Goal: Task Accomplishment & Management: Use online tool/utility

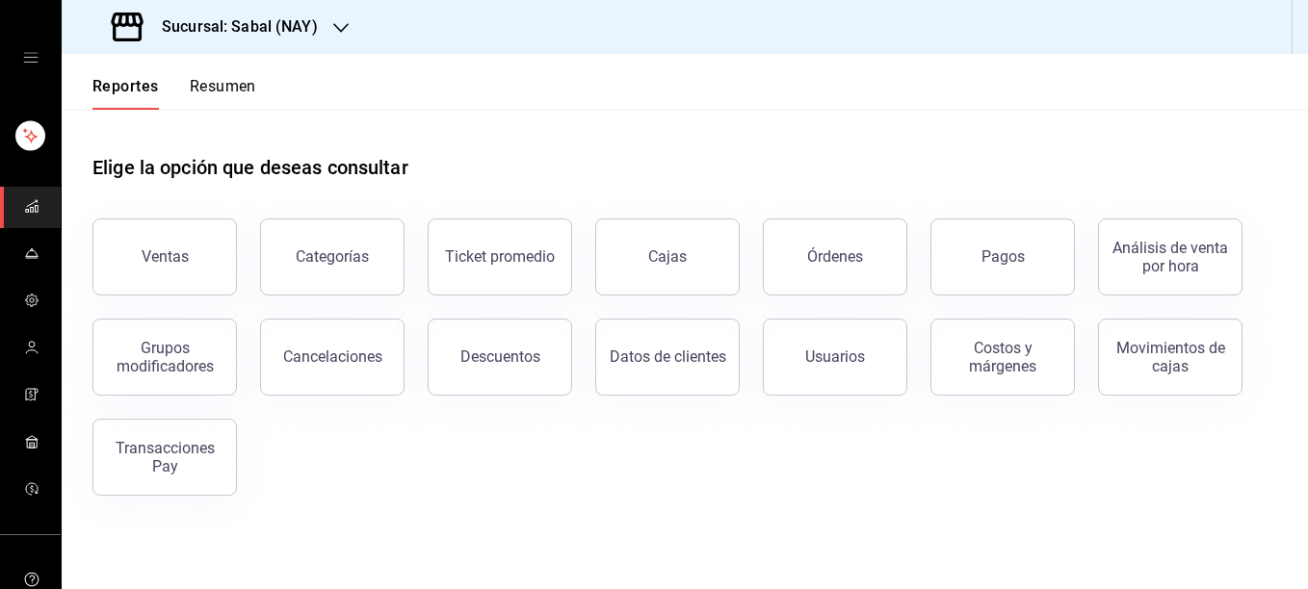
click at [27, 53] on icon "open drawer" at bounding box center [30, 58] width 14 height 10
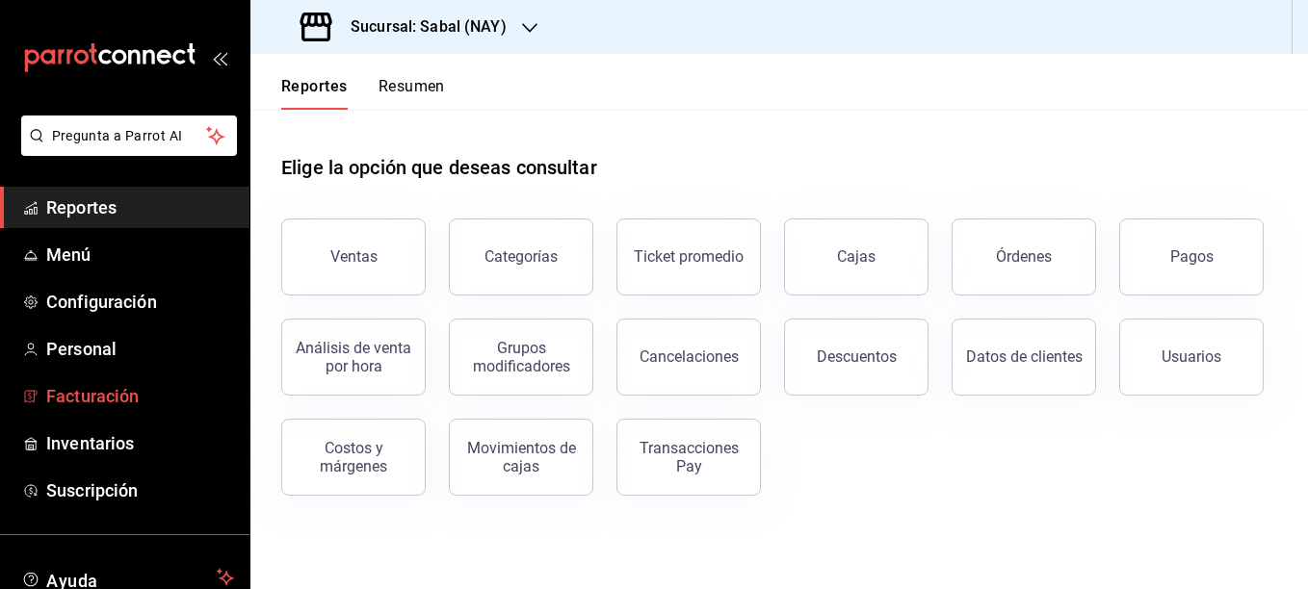
click at [84, 393] on span "Facturación" at bounding box center [140, 396] width 188 height 26
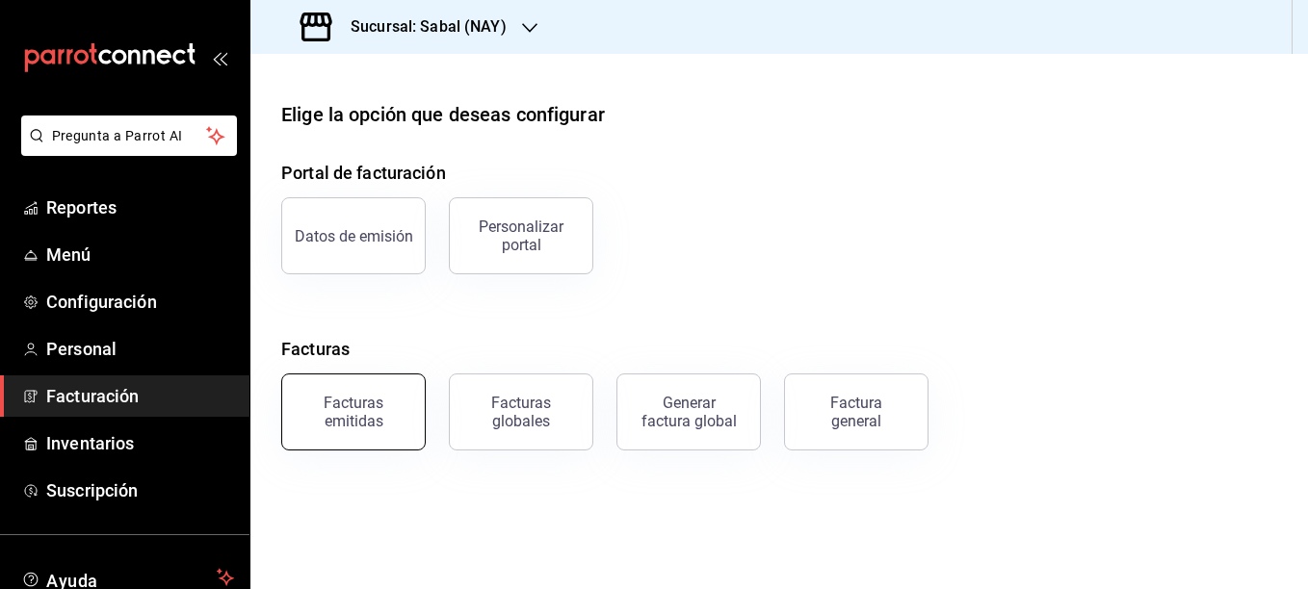
click at [351, 425] on div "Facturas emitidas" at bounding box center [353, 412] width 119 height 37
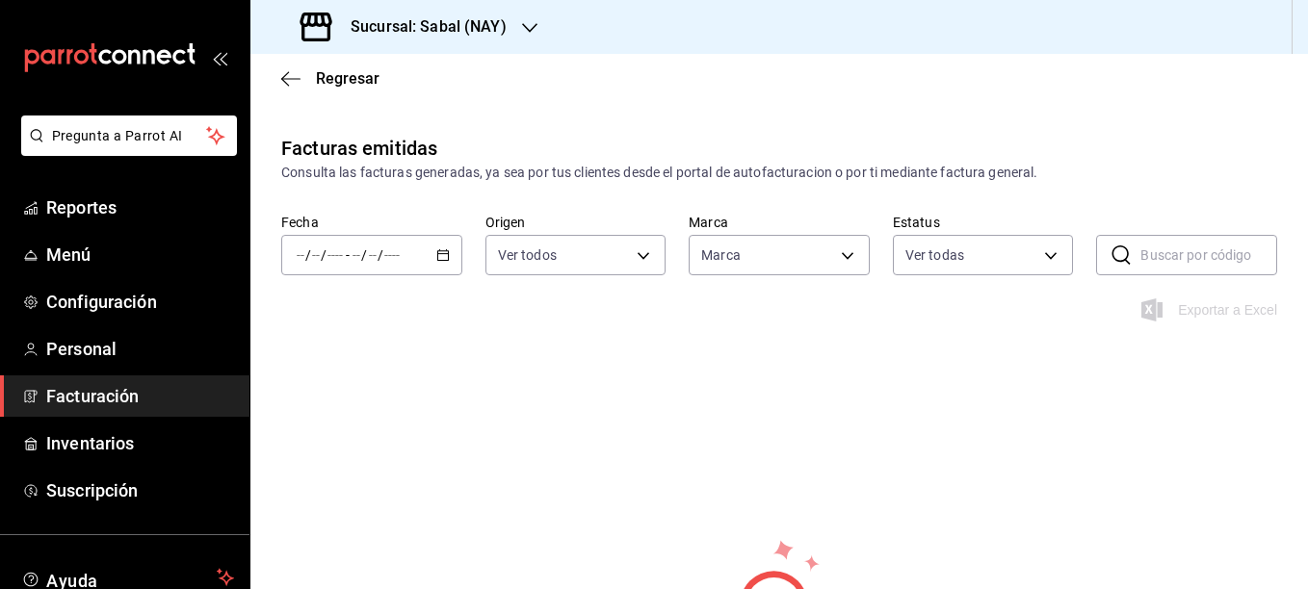
type input "7bb9fc4a-963e-4e00-9402-9ac56289446f"
click at [438, 261] on \(Stroke\) "button" at bounding box center [443, 255] width 12 height 11
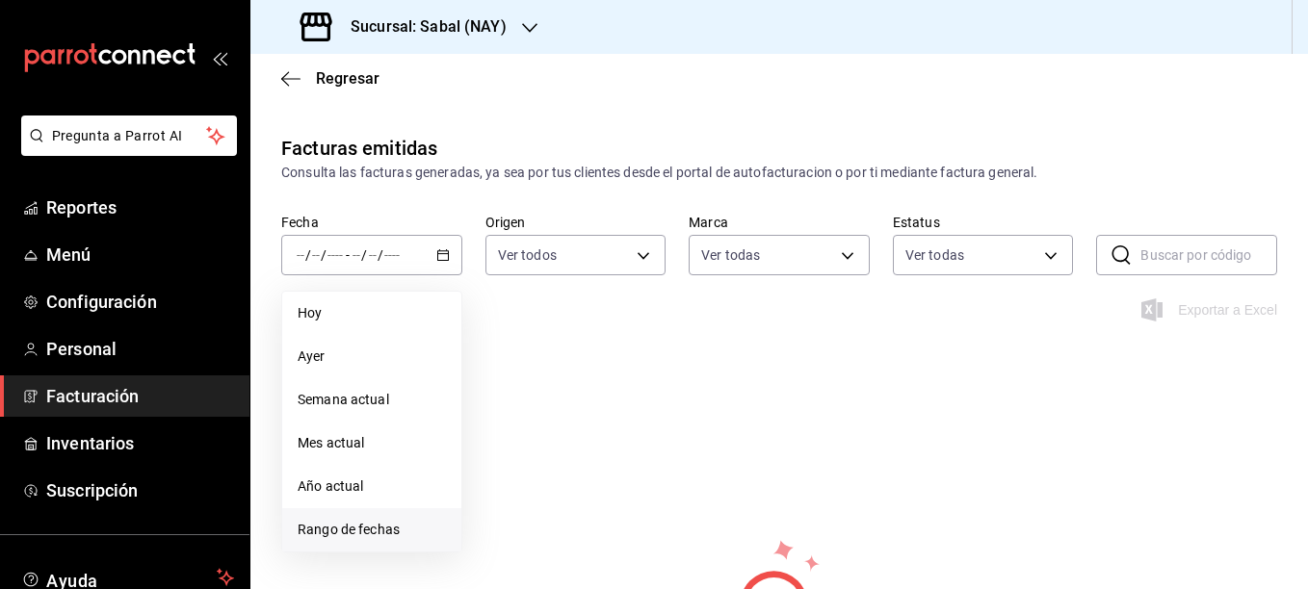
click at [353, 532] on span "Rango de fechas" at bounding box center [372, 530] width 148 height 20
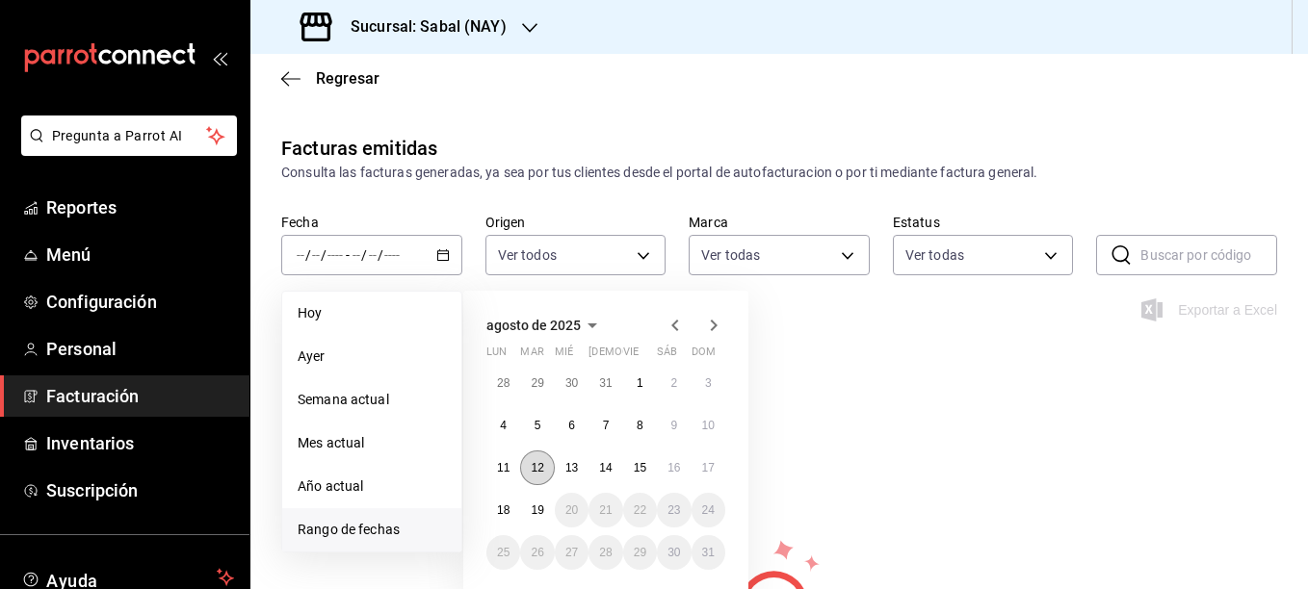
click at [540, 464] on abbr "12" at bounding box center [537, 467] width 13 height 13
click at [508, 511] on abbr "18" at bounding box center [503, 510] width 13 height 13
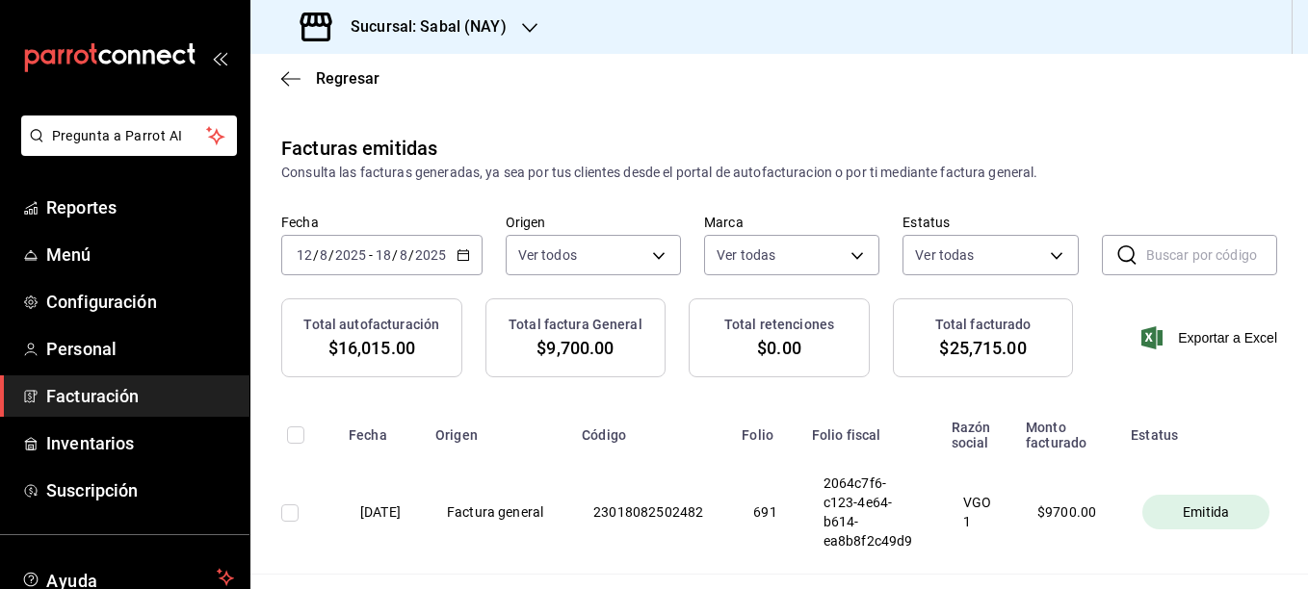
click at [293, 440] on input "checkbox" at bounding box center [295, 435] width 17 height 17
checkbox input "true"
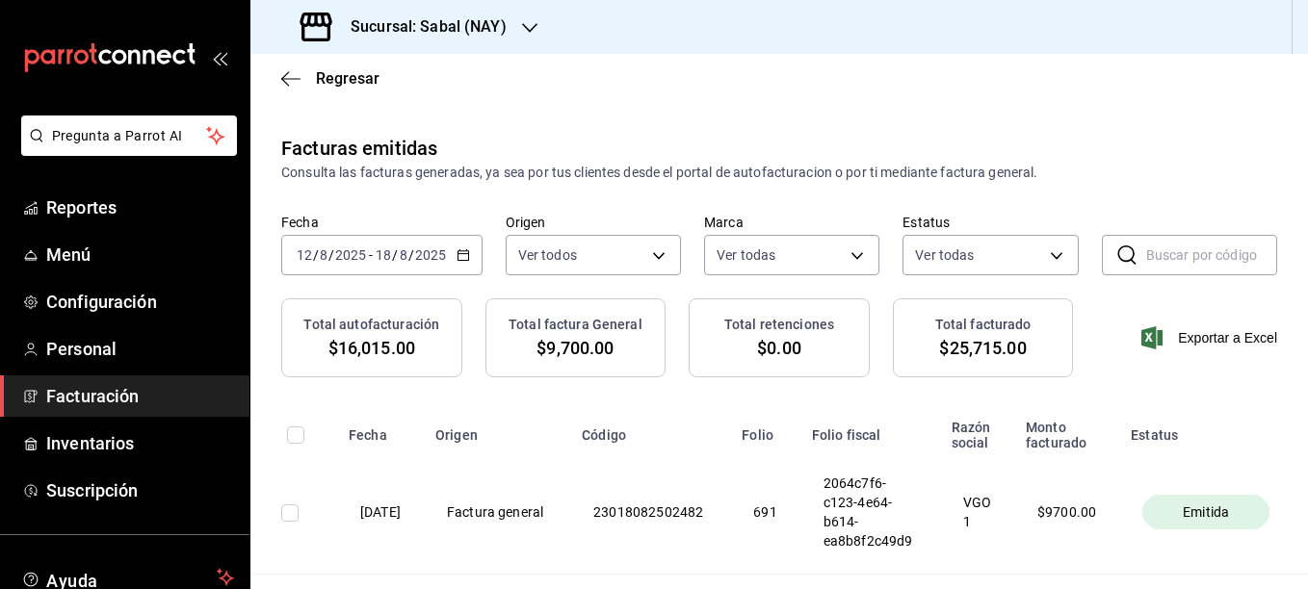
checkbox input "true"
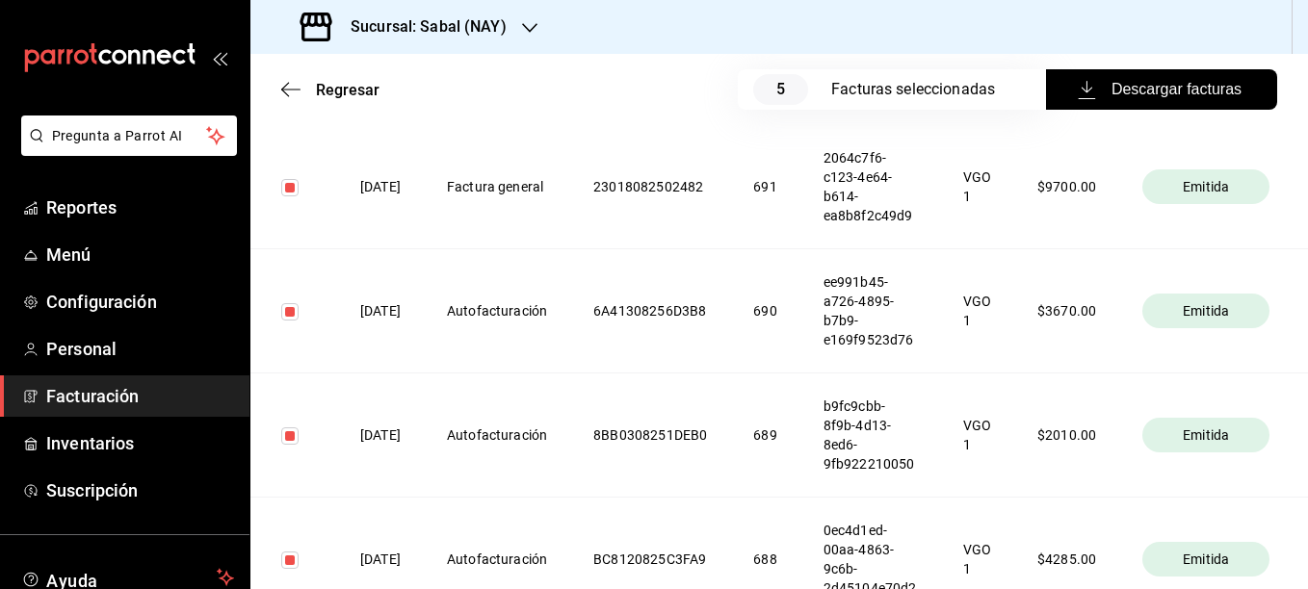
scroll to position [339, 0]
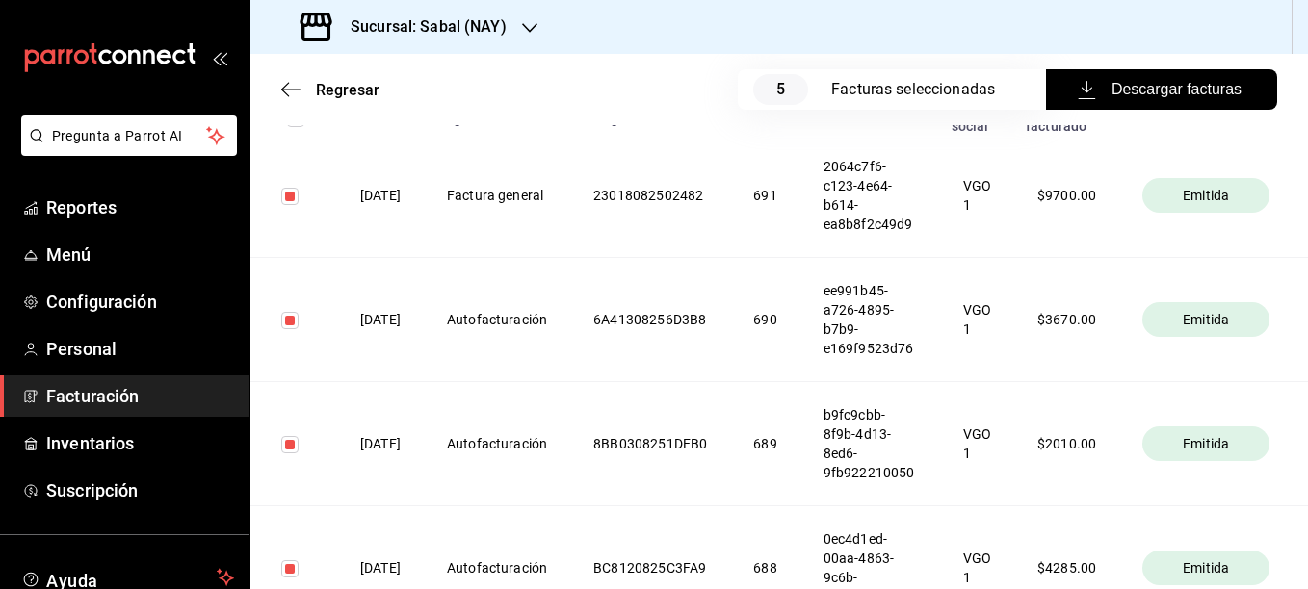
click at [1109, 93] on span "Descargar facturas" at bounding box center [1161, 89] width 160 height 23
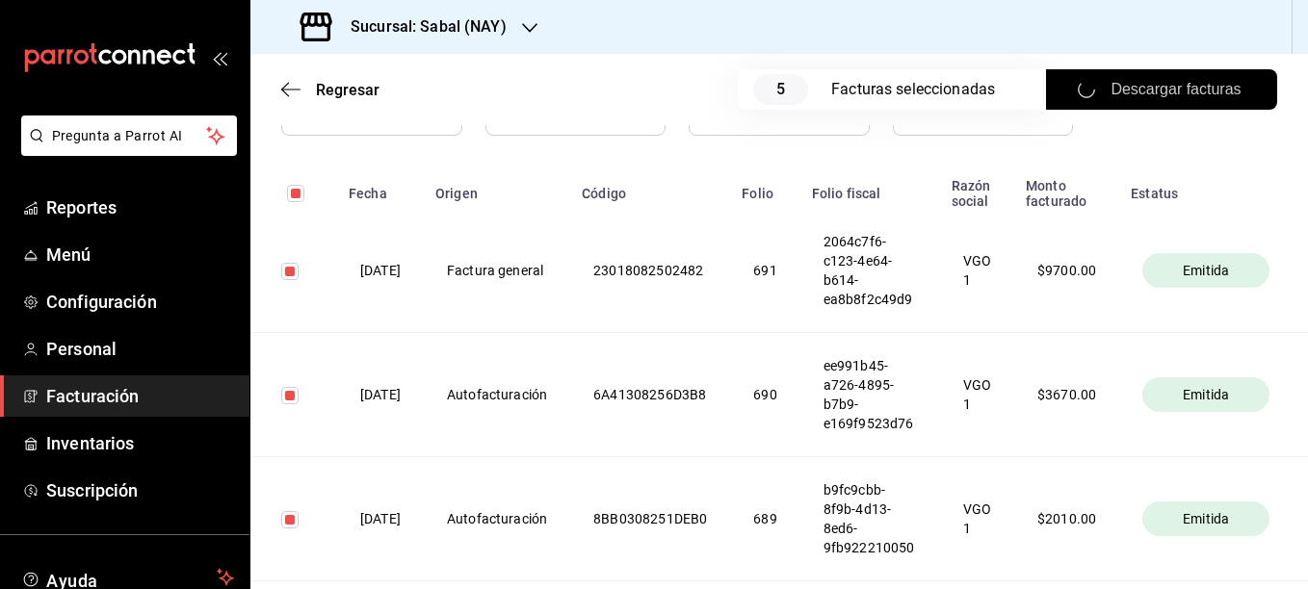
scroll to position [243, 0]
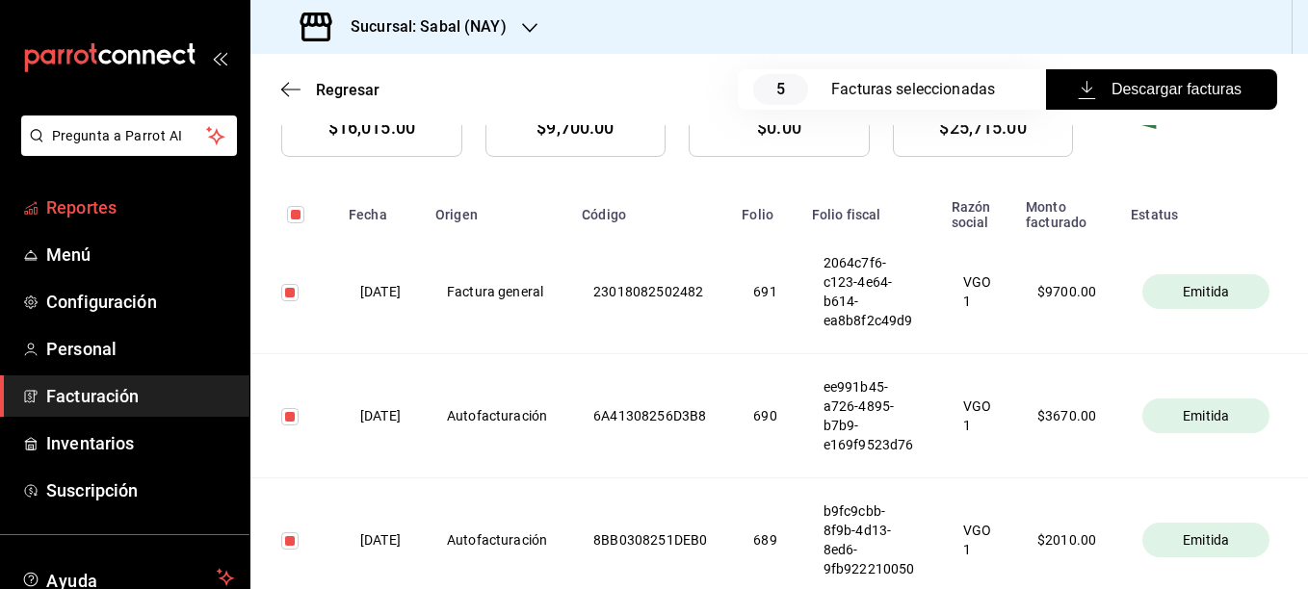
click at [70, 212] on span "Reportes" at bounding box center [140, 208] width 188 height 26
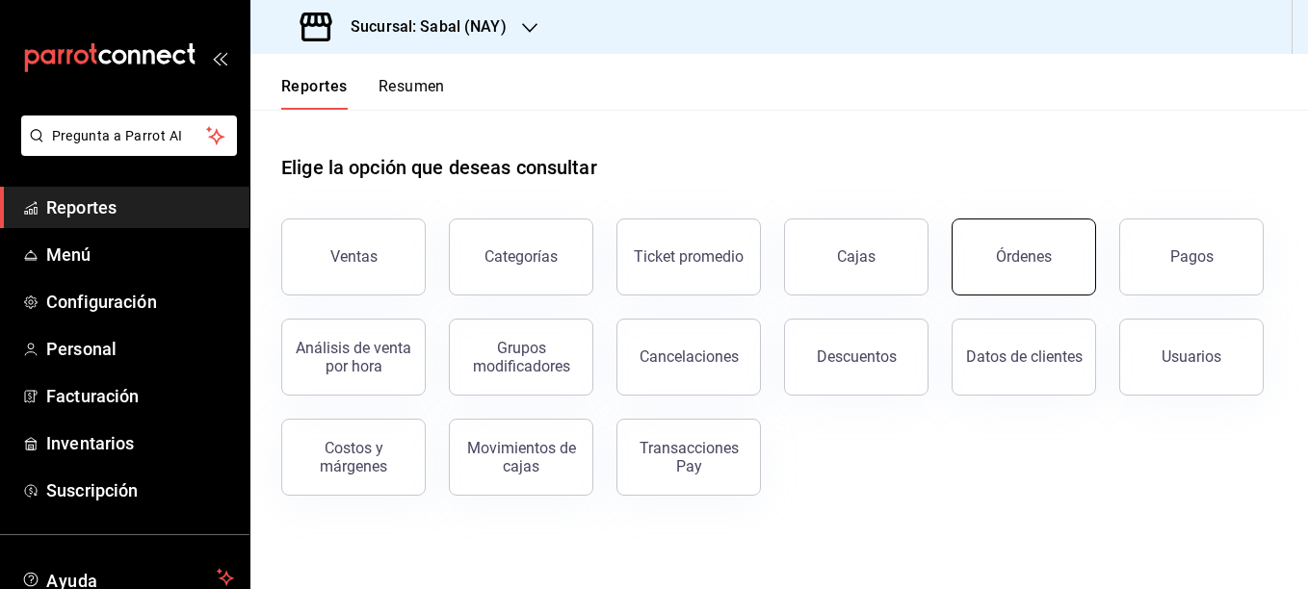
click at [1008, 257] on div "Órdenes" at bounding box center [1024, 256] width 56 height 18
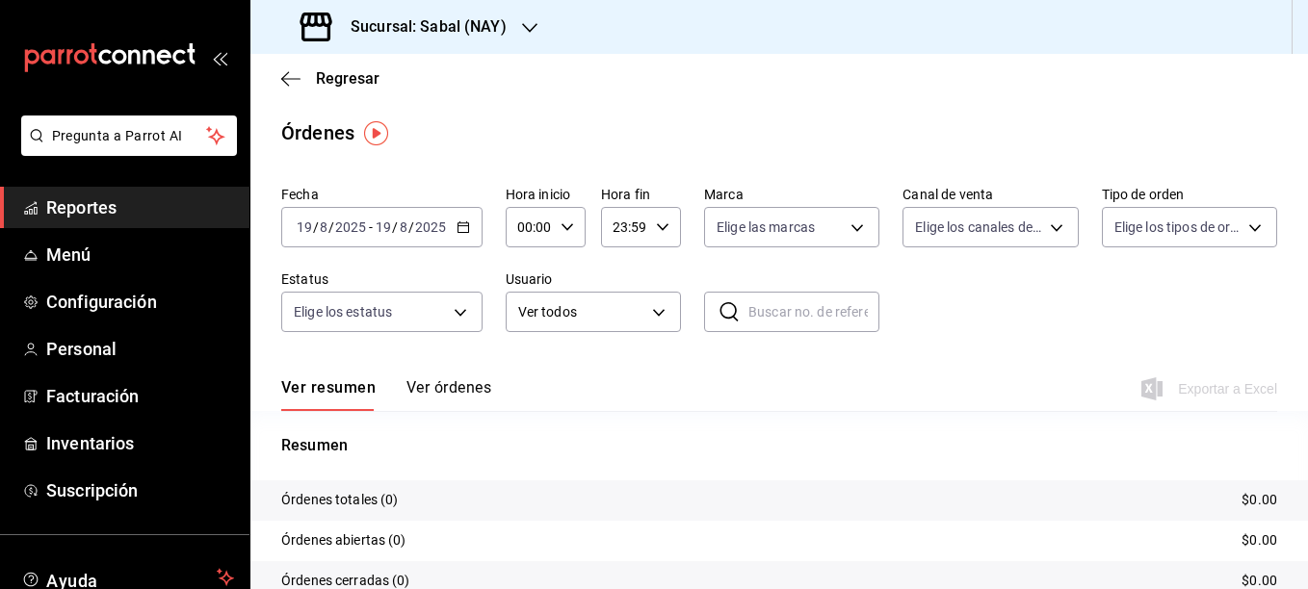
click at [88, 207] on span "Reportes" at bounding box center [140, 208] width 188 height 26
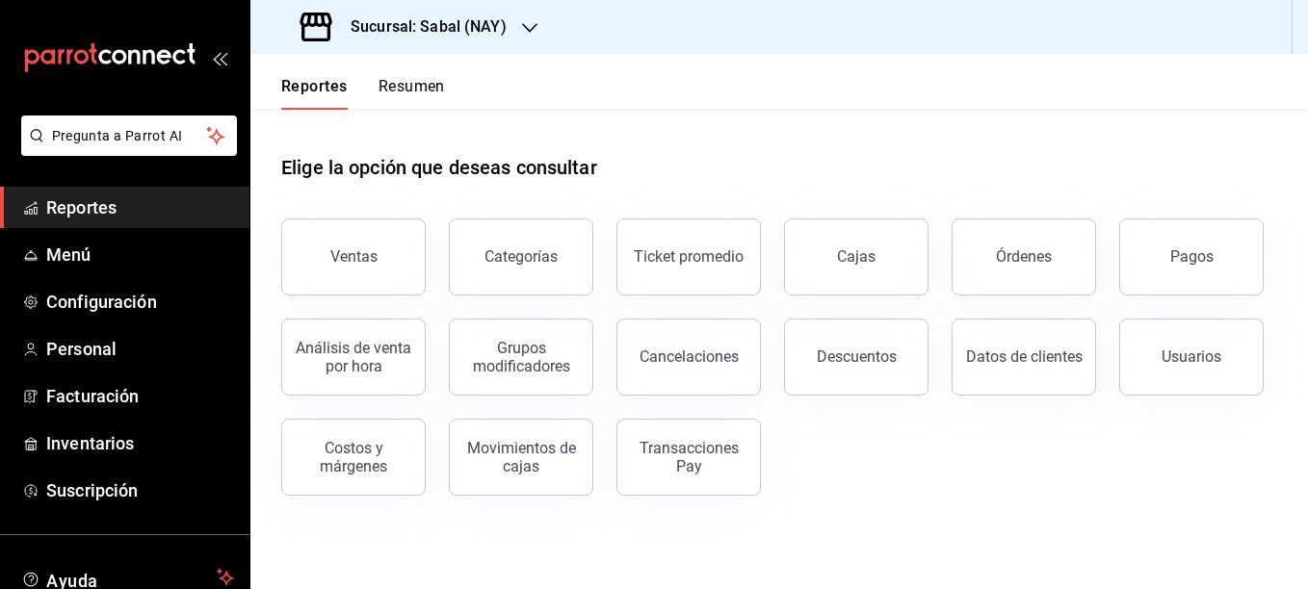
click at [531, 24] on icon "button" at bounding box center [529, 27] width 15 height 15
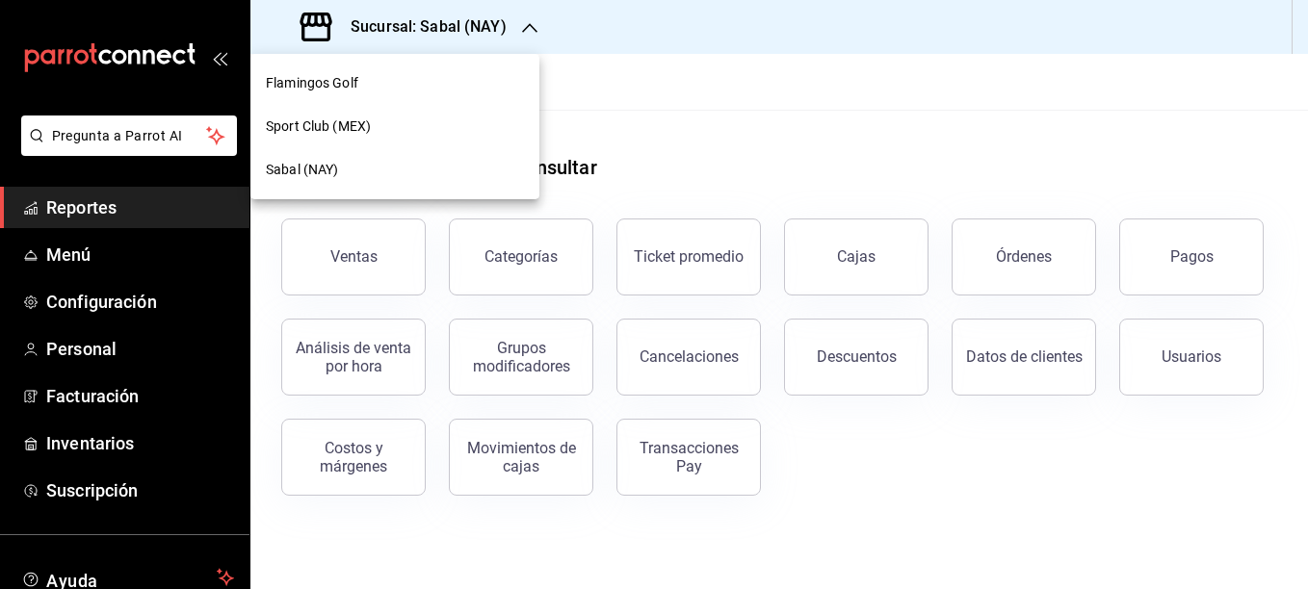
click at [309, 172] on span "Sabal (NAY)" at bounding box center [302, 170] width 72 height 20
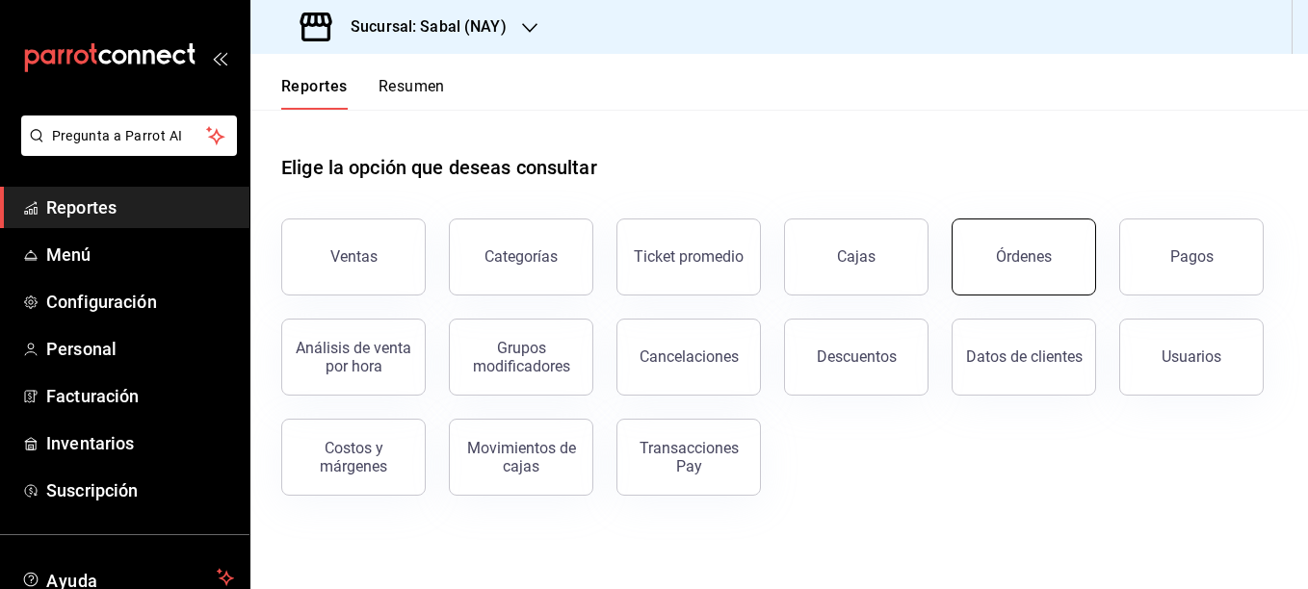
click at [1030, 250] on div "Órdenes" at bounding box center [1024, 256] width 56 height 18
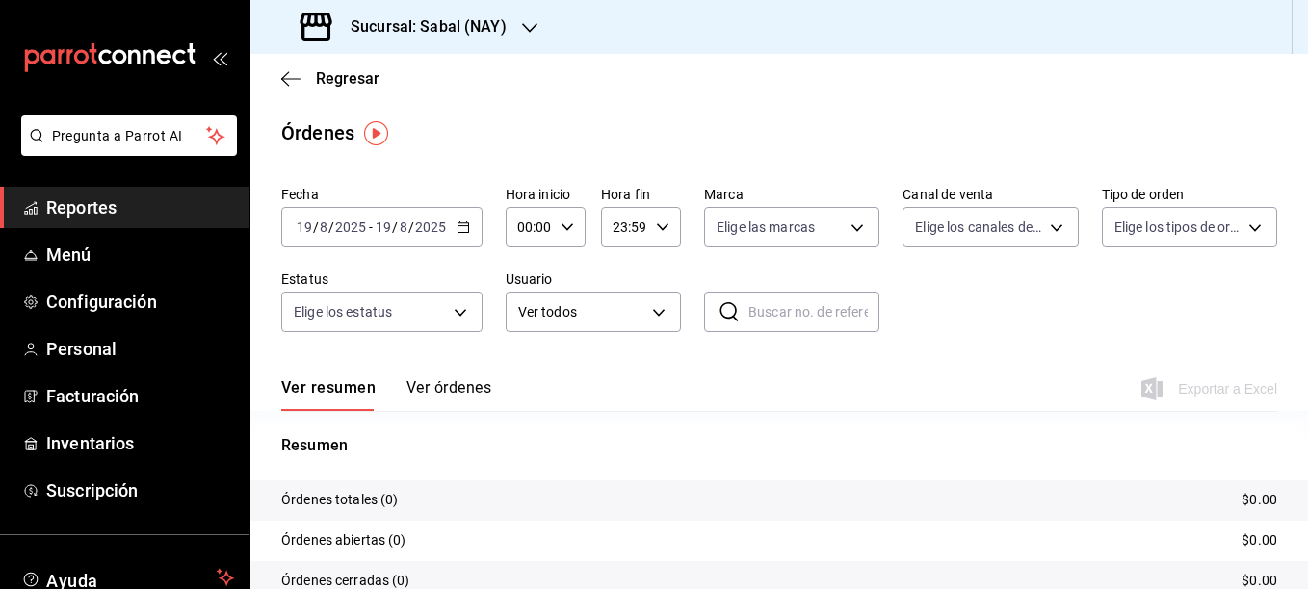
click at [462, 229] on icon "button" at bounding box center [462, 227] width 13 height 13
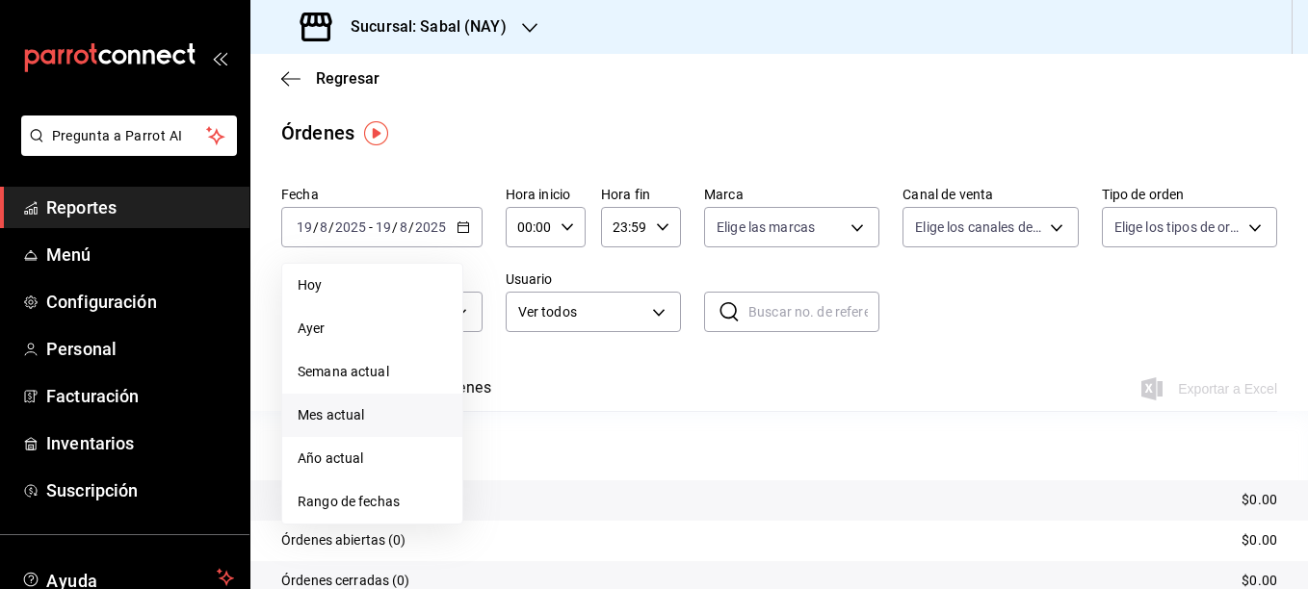
click at [327, 417] on span "Mes actual" at bounding box center [372, 415] width 149 height 20
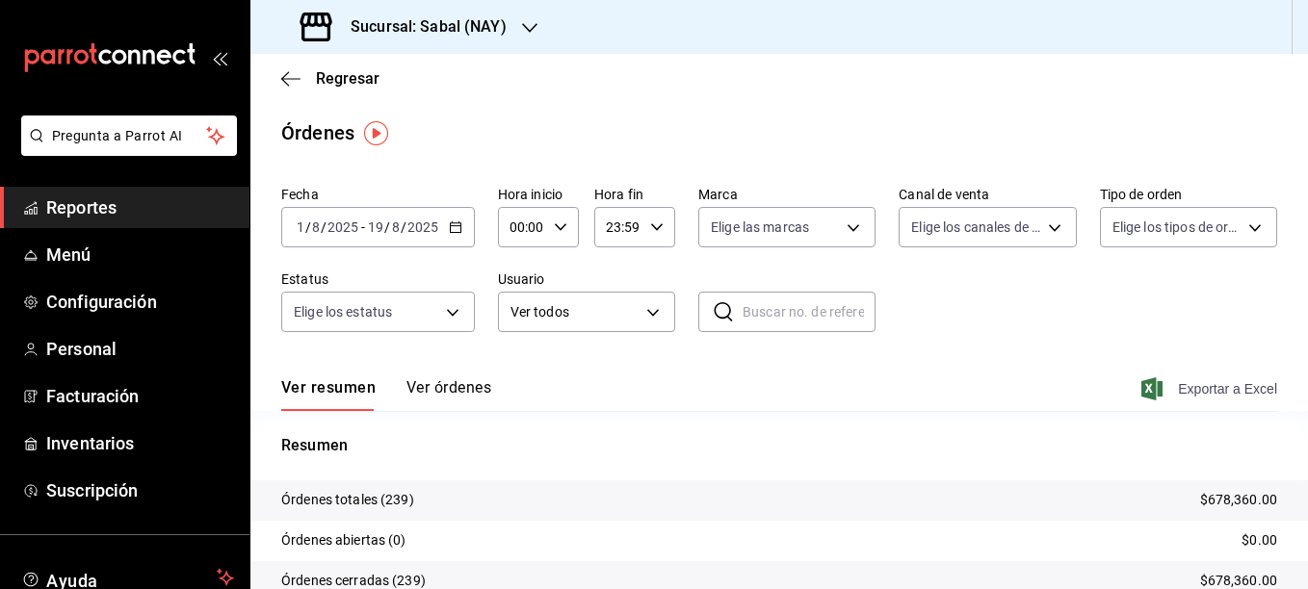
click at [1196, 392] on span "Exportar a Excel" at bounding box center [1211, 388] width 132 height 23
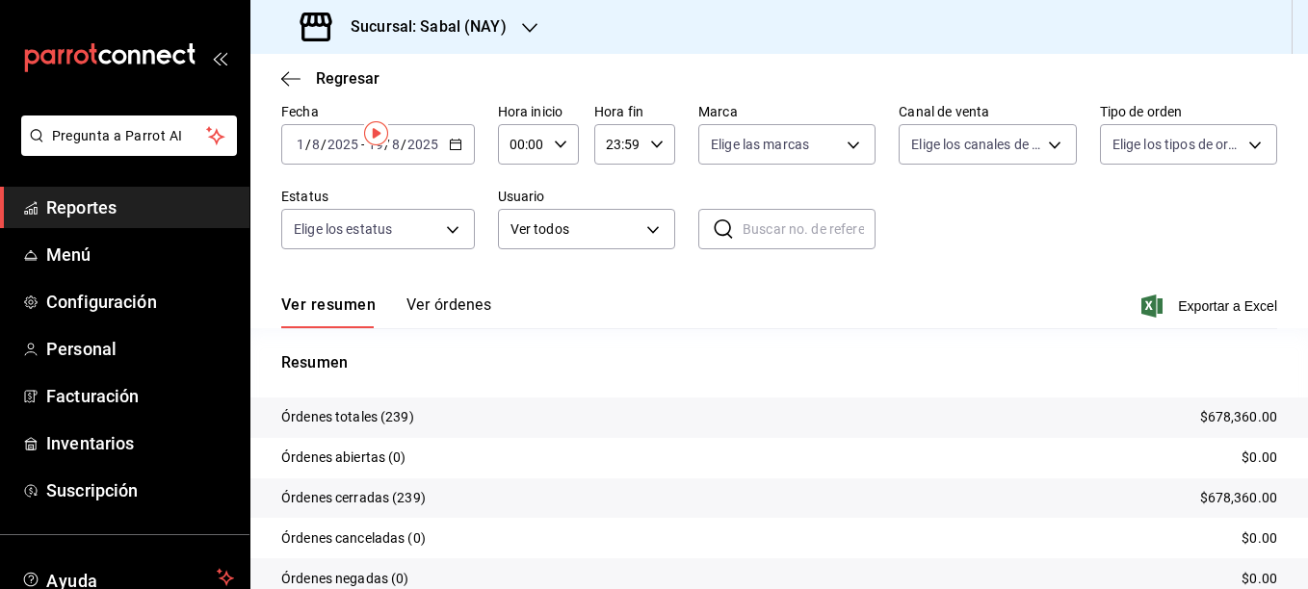
scroll to position [167, 0]
